Goal: Find contact information: Find contact information

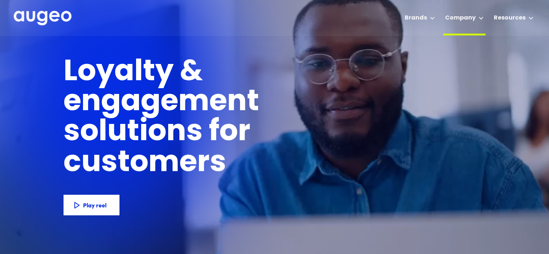
scroll to position [0, 0]
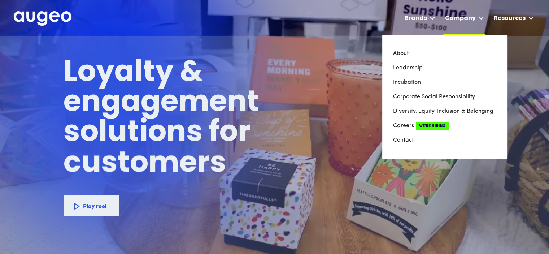
click at [484, 17] on icon at bounding box center [481, 18] width 5 height 3
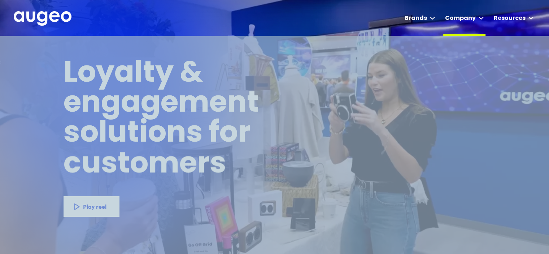
scroll to position [0, 0]
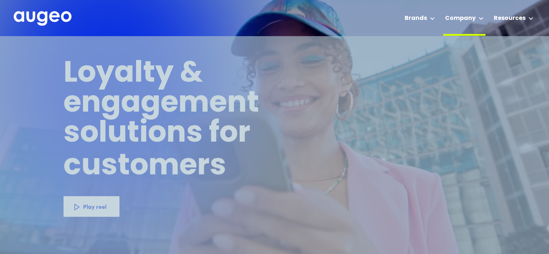
click at [482, 18] on icon at bounding box center [481, 18] width 4 height 2
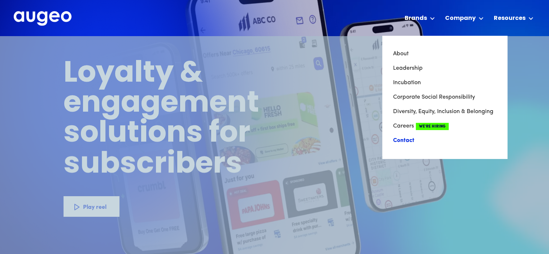
click at [410, 137] on link "Contact" at bounding box center [444, 140] width 103 height 14
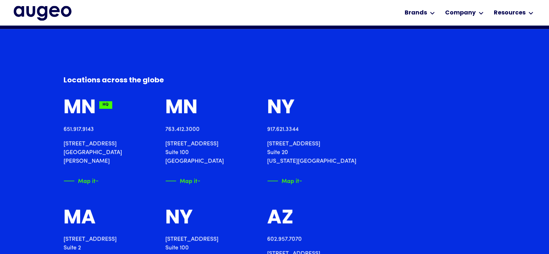
scroll to position [764, 0]
drag, startPoint x: 63, startPoint y: 143, endPoint x: 110, endPoint y: 153, distance: 48.7
copy p "[STREET_ADDRESS][PERSON_NAME]"
